Goal: Transaction & Acquisition: Purchase product/service

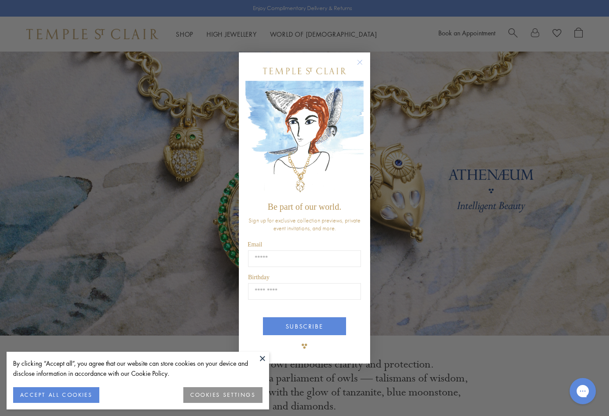
click at [359, 134] on img "POPUP Form" at bounding box center [304, 139] width 118 height 117
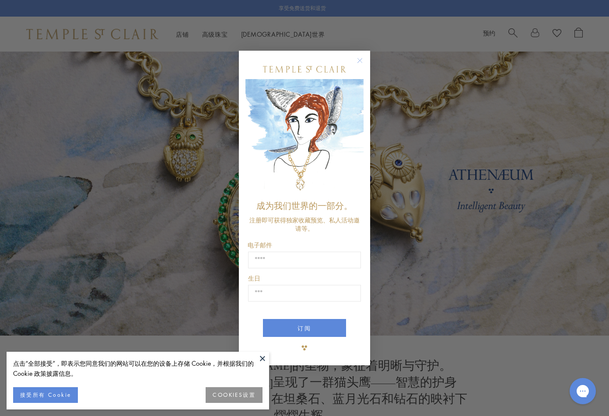
click at [362, 59] on circle "关闭对话框" at bounding box center [360, 61] width 10 height 10
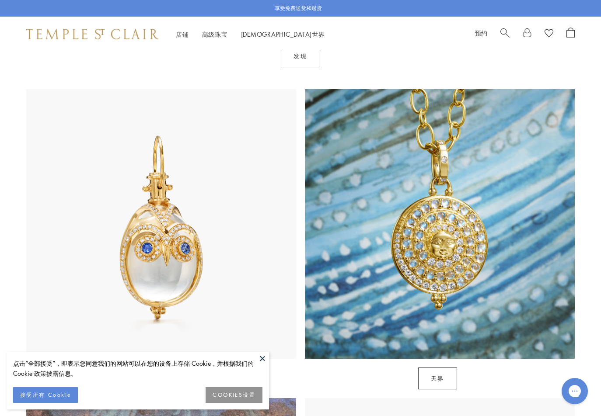
scroll to position [394, 0]
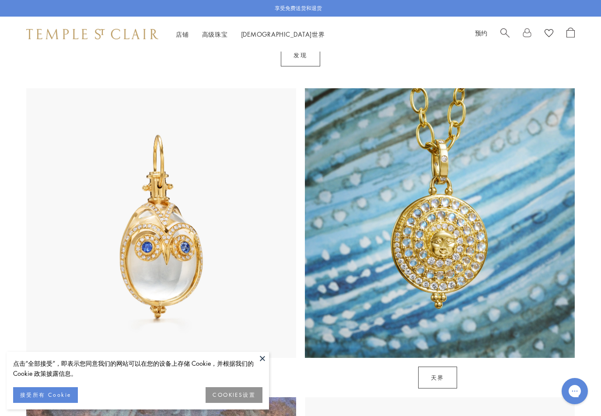
click at [70, 395] on font "接受所有 Cookie" at bounding box center [45, 395] width 51 height 7
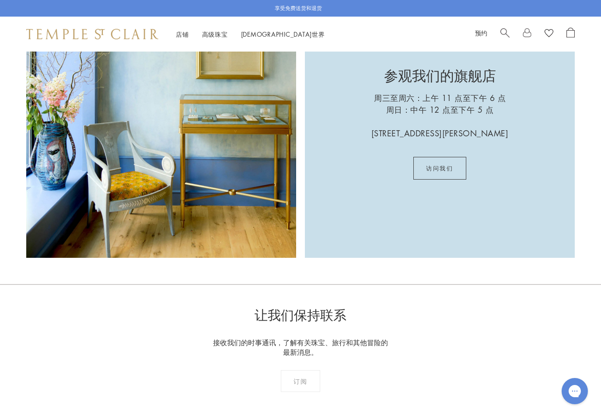
scroll to position [2056, 0]
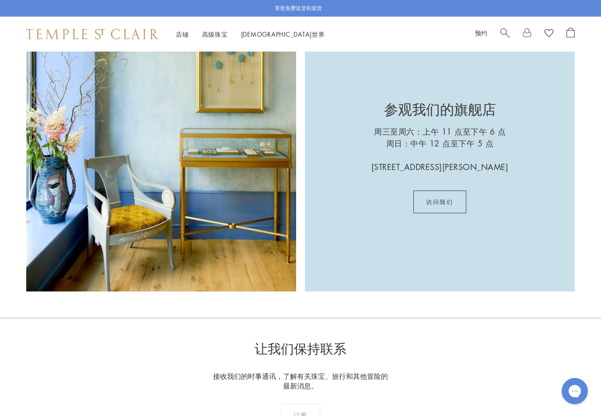
click at [250, 184] on img at bounding box center [161, 157] width 270 height 270
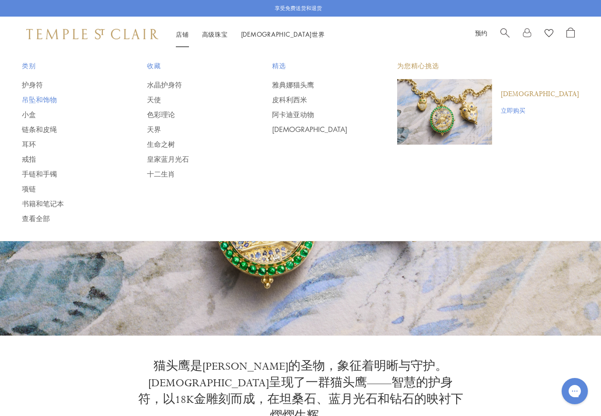
click at [36, 99] on font "吊坠和饰物" at bounding box center [39, 100] width 35 height 10
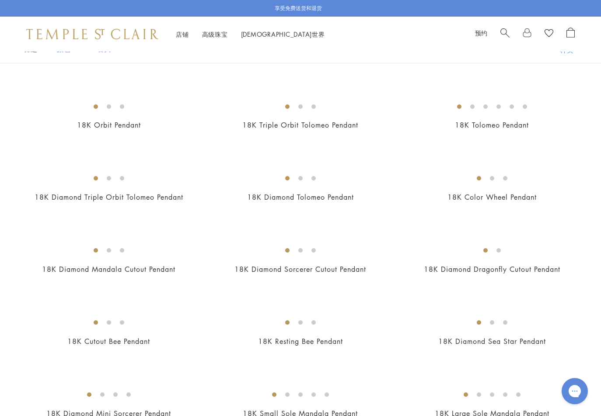
scroll to position [1225, 0]
